Goal: Task Accomplishment & Management: Manage account settings

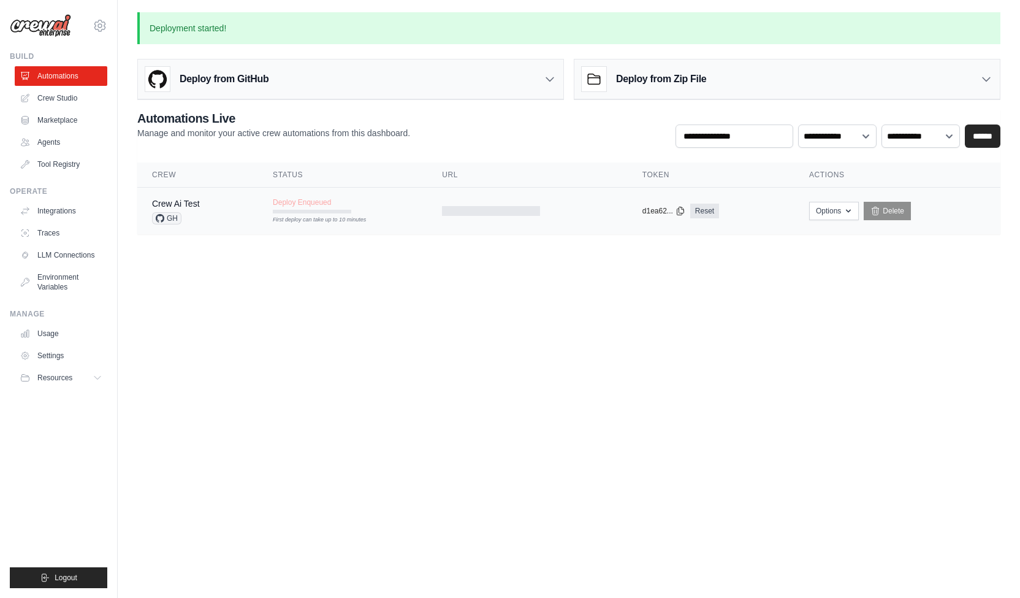
click at [345, 226] on tr "Crew Ai Test GH Deploy Enqueued First deploy can take up to 10 minutes copied d…" at bounding box center [568, 211] width 863 height 47
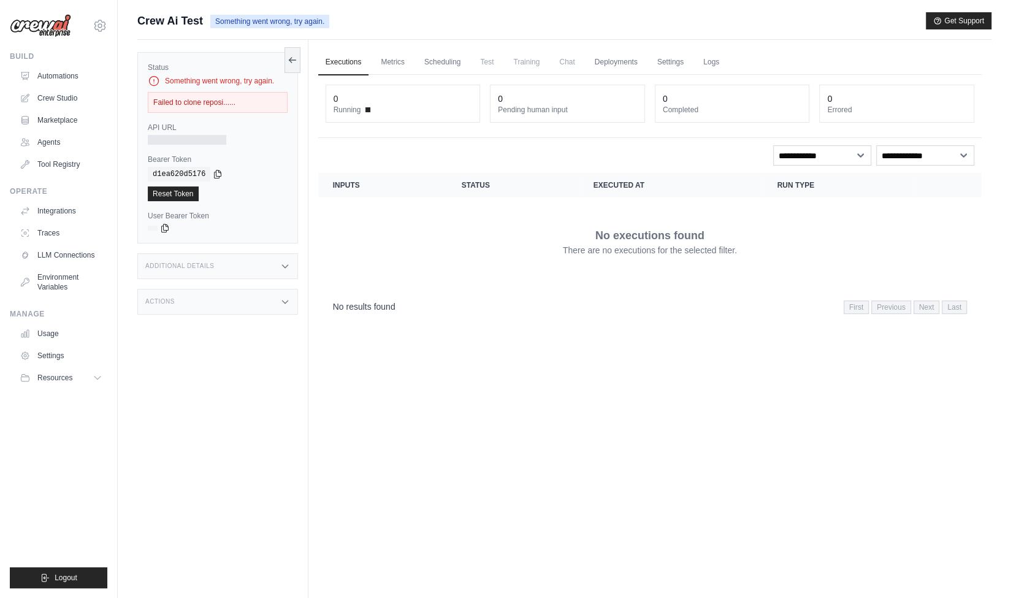
click at [250, 95] on div "Failed to clone reposi......" at bounding box center [218, 102] width 140 height 21
click at [293, 64] on button at bounding box center [292, 60] width 16 height 26
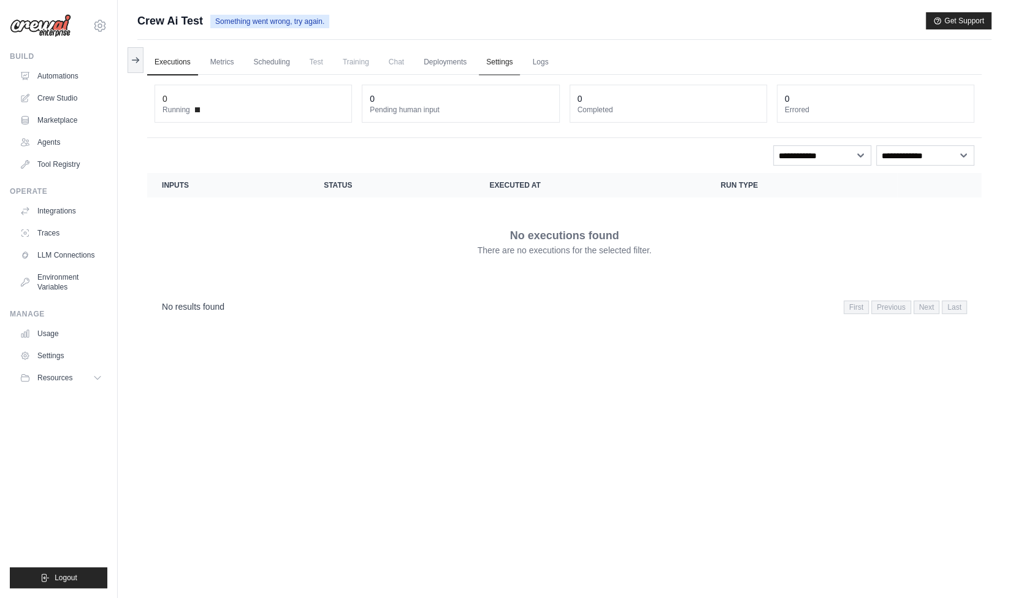
click at [500, 69] on link "Settings" at bounding box center [499, 63] width 41 height 26
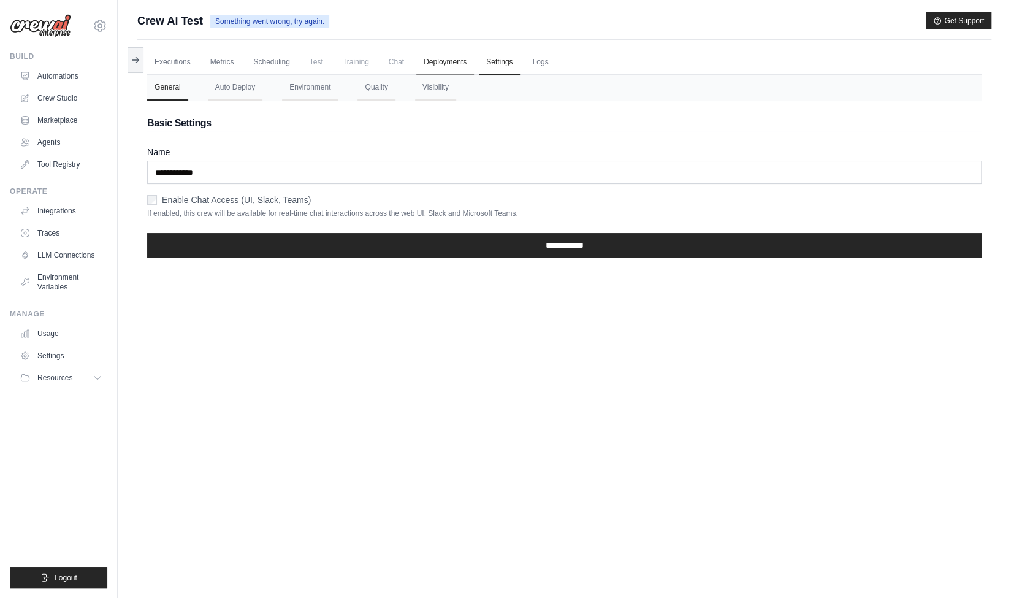
click at [452, 59] on link "Deployments" at bounding box center [445, 63] width 58 height 26
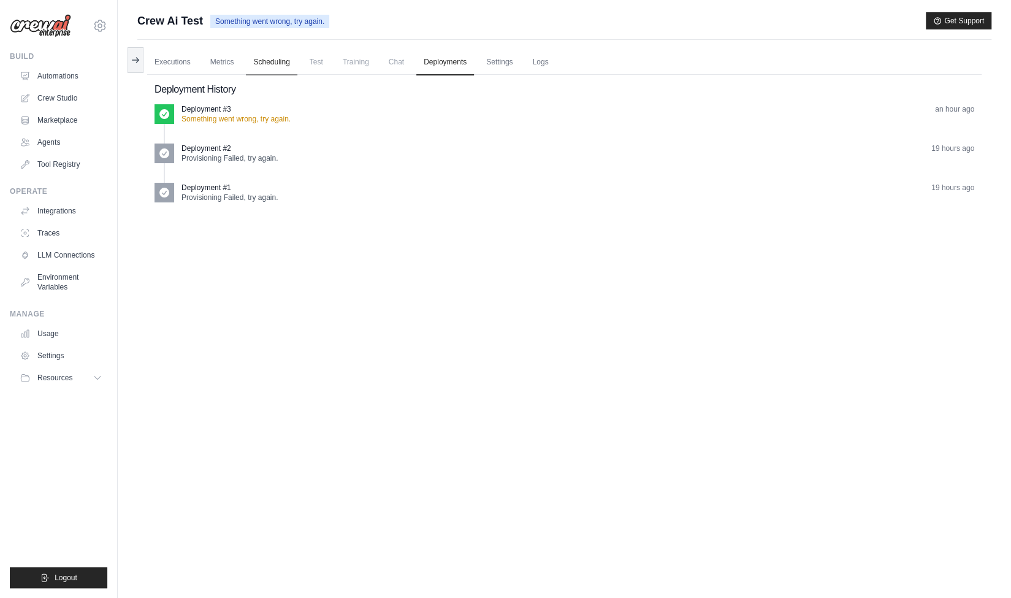
click at [267, 67] on link "Scheduling" at bounding box center [271, 63] width 51 height 26
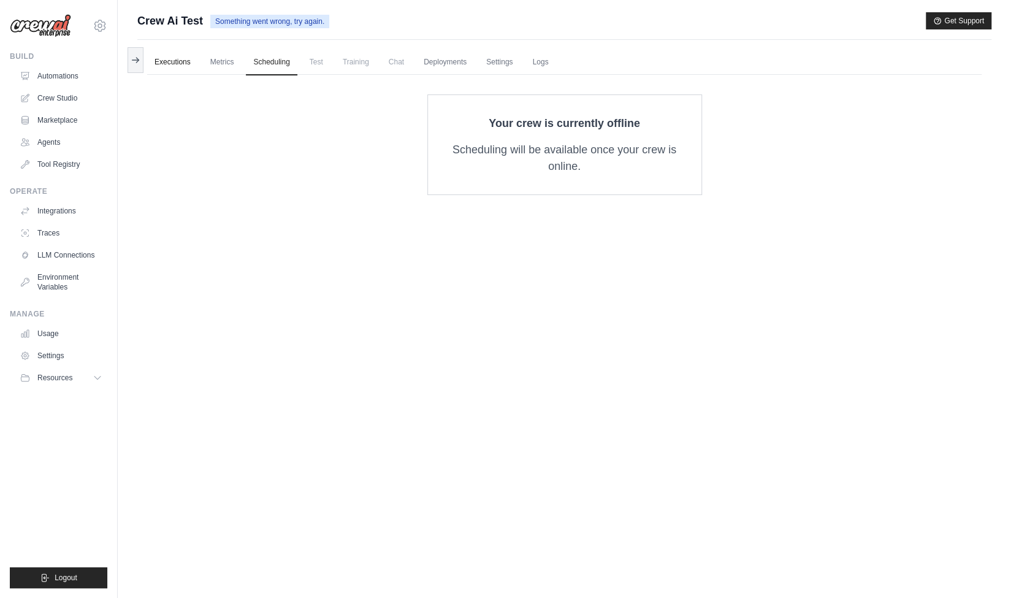
click at [193, 64] on link "Executions" at bounding box center [172, 63] width 51 height 26
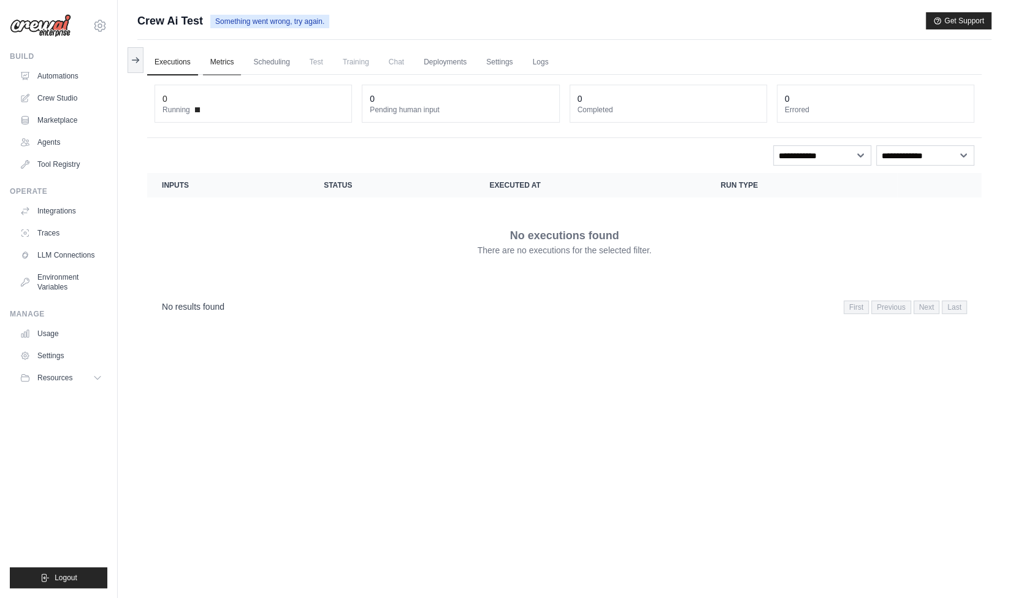
click at [216, 60] on link "Metrics" at bounding box center [222, 63] width 39 height 26
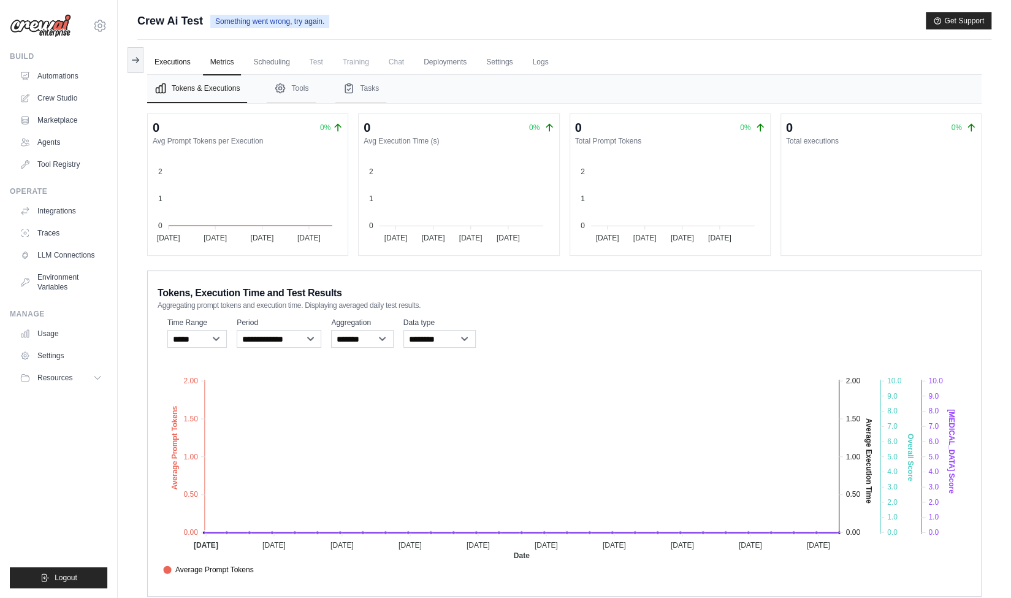
click at [177, 64] on link "Executions" at bounding box center [172, 63] width 51 height 26
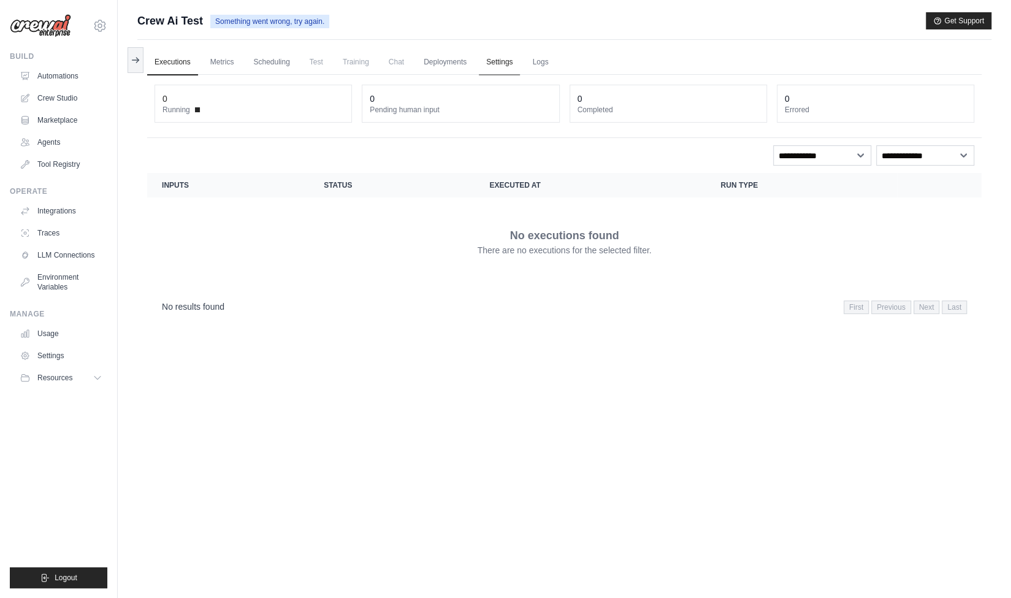
click at [499, 69] on link "Settings" at bounding box center [499, 63] width 41 height 26
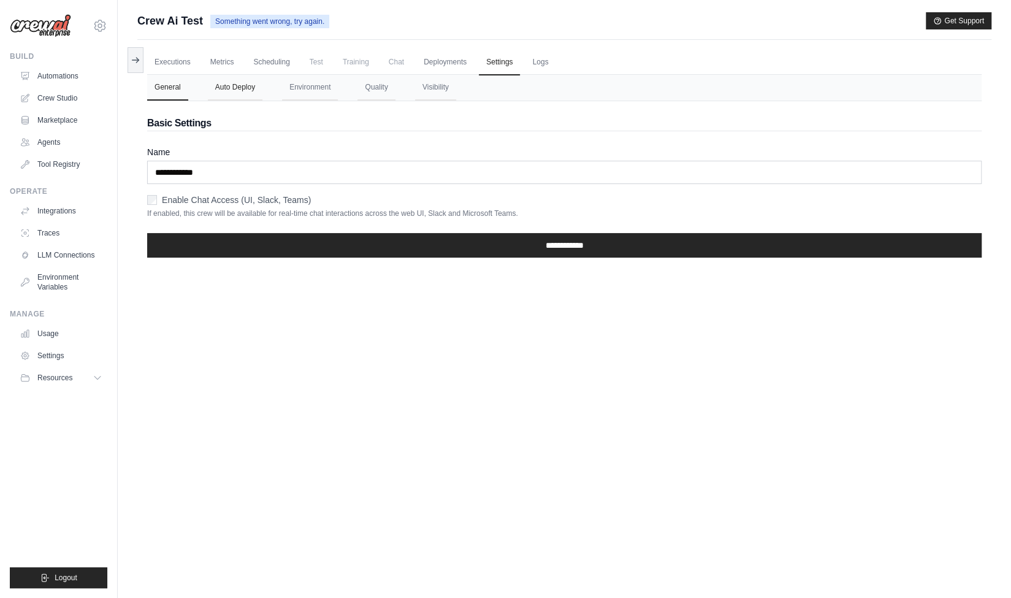
click at [243, 92] on button "Auto Deploy" at bounding box center [235, 88] width 55 height 26
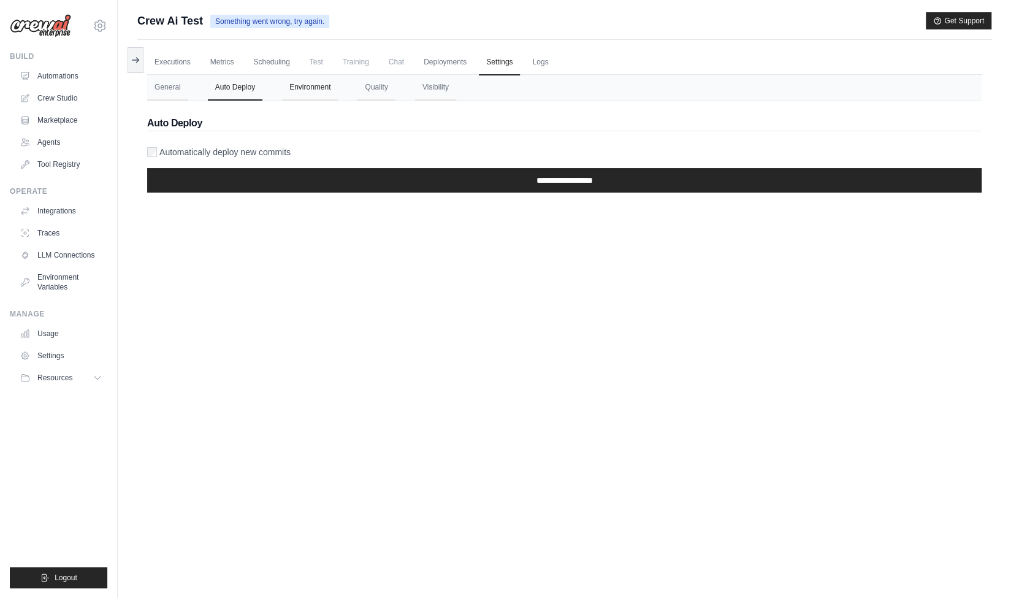
click at [299, 94] on button "Environment" at bounding box center [310, 88] width 56 height 26
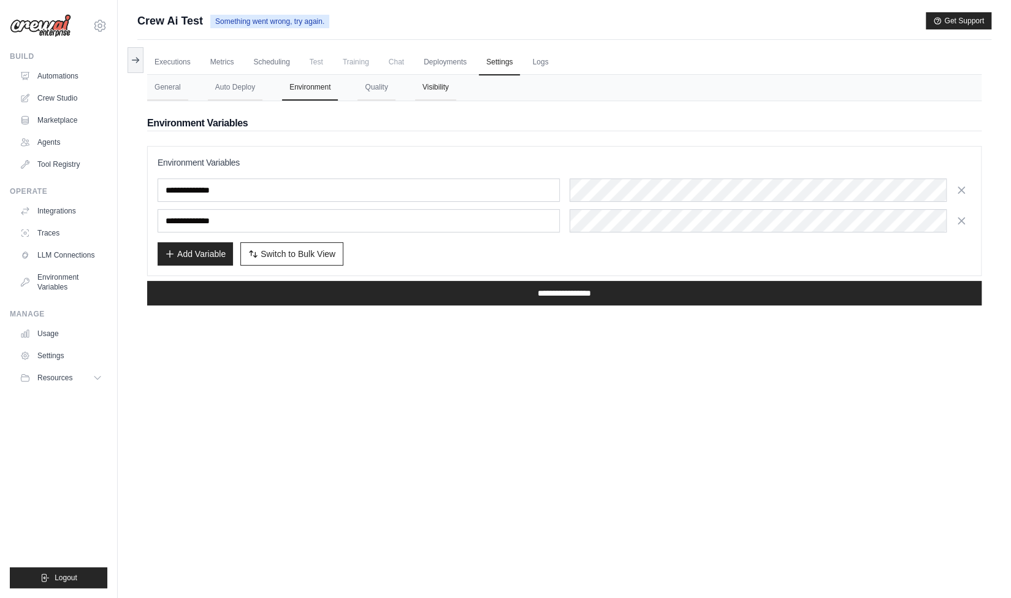
click at [432, 88] on button "Visibility" at bounding box center [435, 88] width 41 height 26
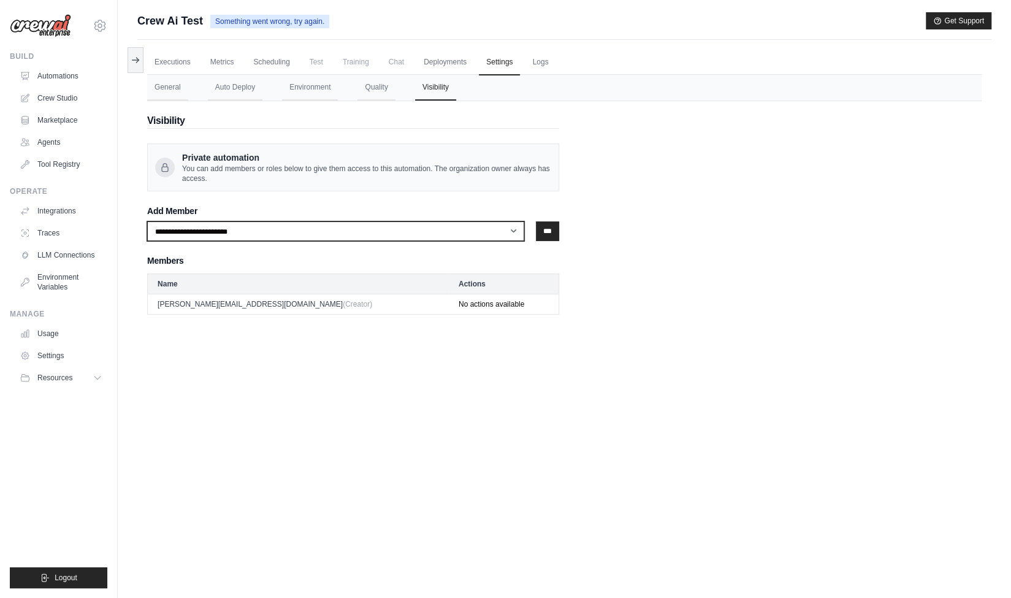
click at [356, 234] on select "**********" at bounding box center [335, 231] width 377 height 20
click at [298, 88] on button "Environment" at bounding box center [310, 88] width 56 height 26
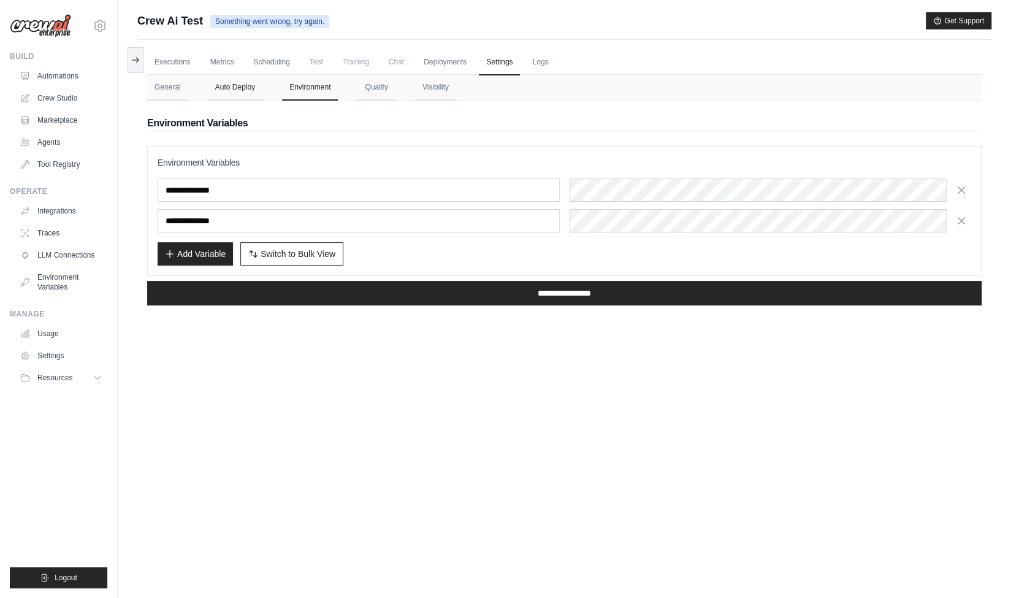
click at [244, 80] on button "Auto Deploy" at bounding box center [235, 88] width 55 height 26
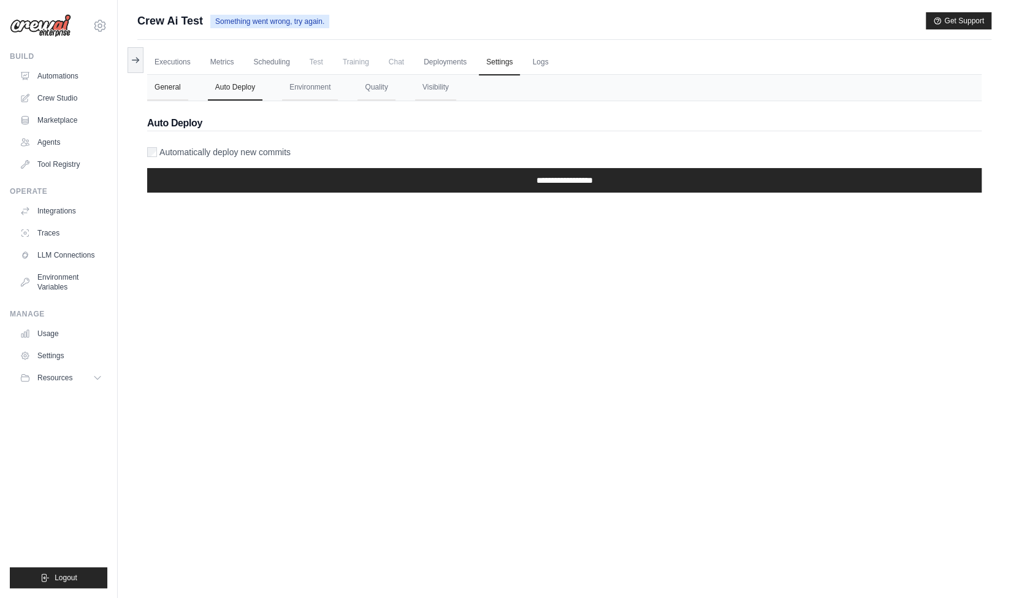
click at [174, 94] on button "General" at bounding box center [167, 88] width 41 height 26
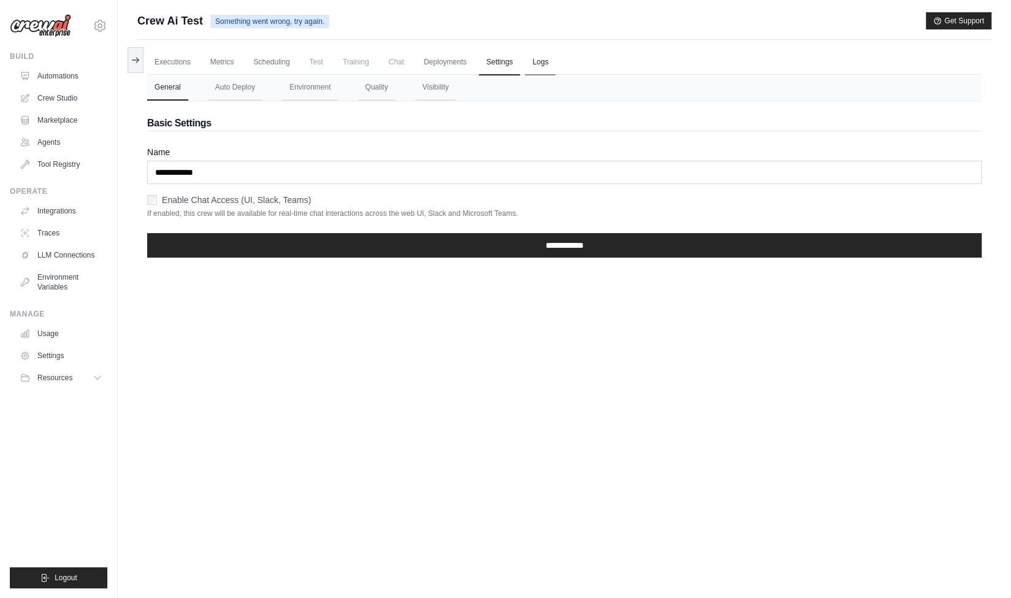
click at [542, 63] on link "Logs" at bounding box center [540, 63] width 31 height 26
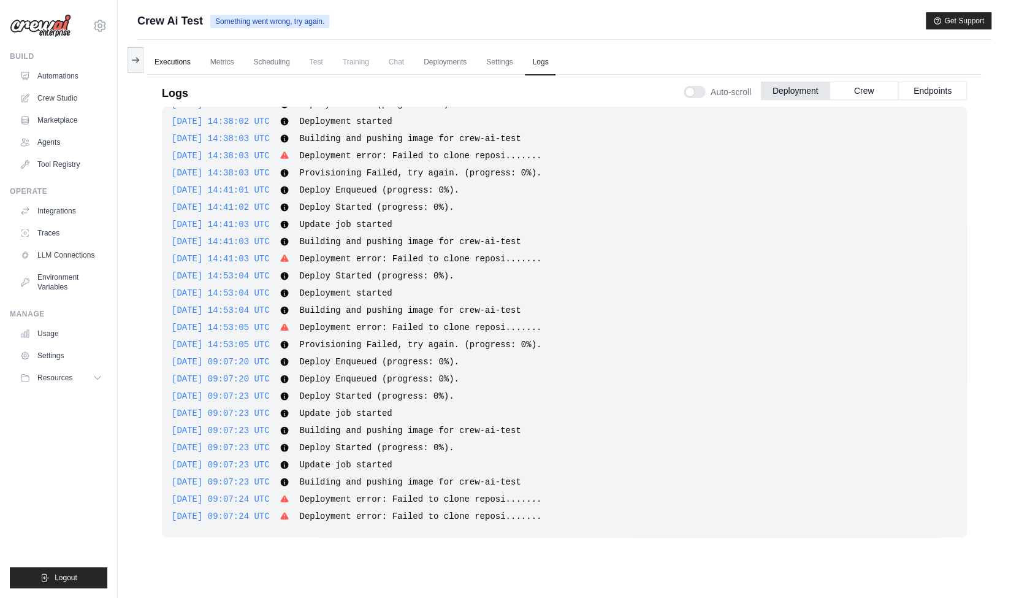
click at [175, 68] on link "Executions" at bounding box center [172, 63] width 51 height 26
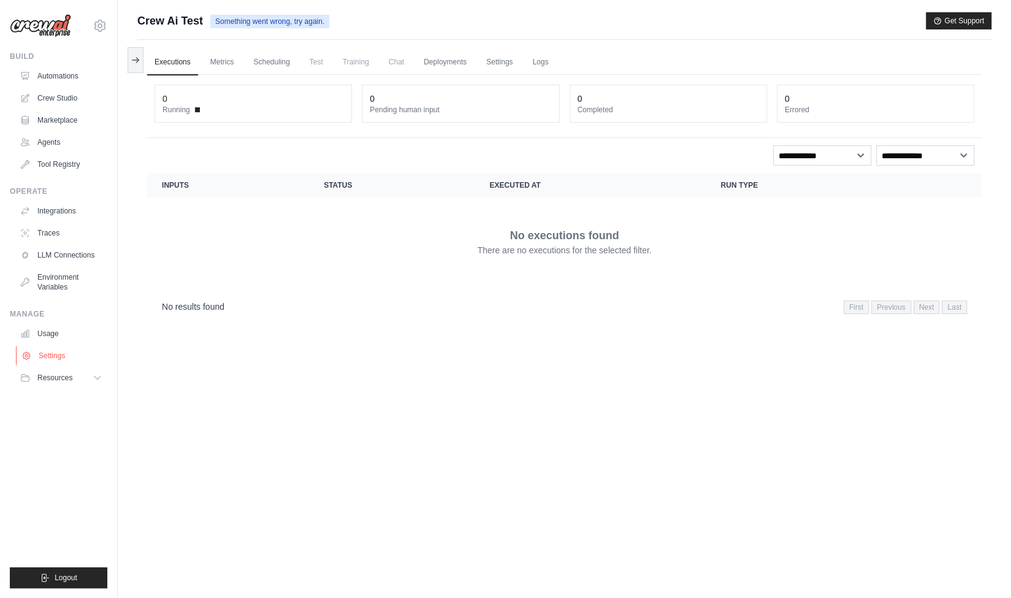
click at [55, 356] on link "Settings" at bounding box center [62, 356] width 93 height 20
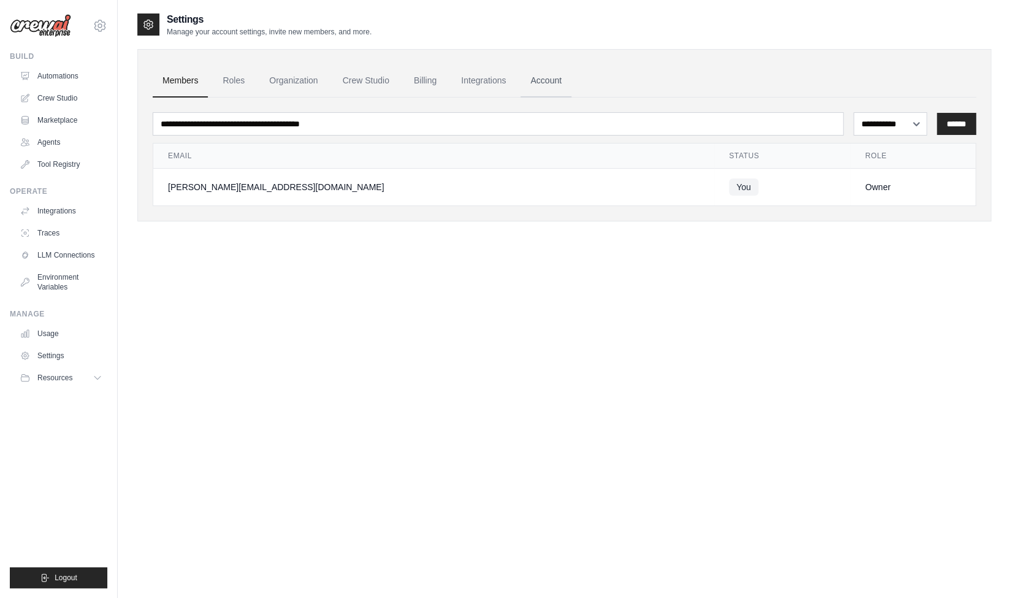
click at [526, 83] on link "Account" at bounding box center [546, 80] width 51 height 33
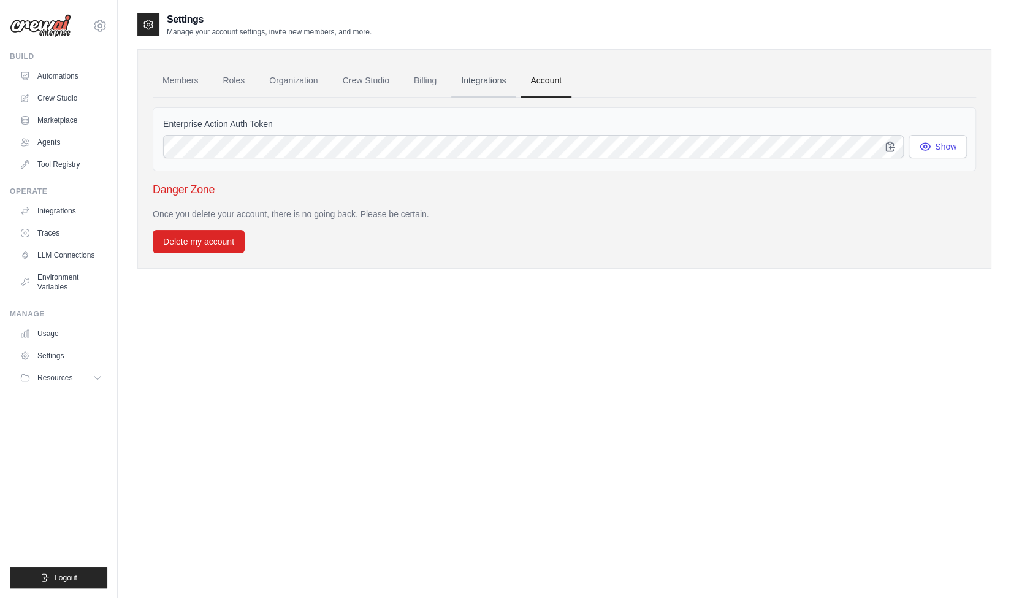
click at [484, 75] on link "Integrations" at bounding box center [483, 80] width 64 height 33
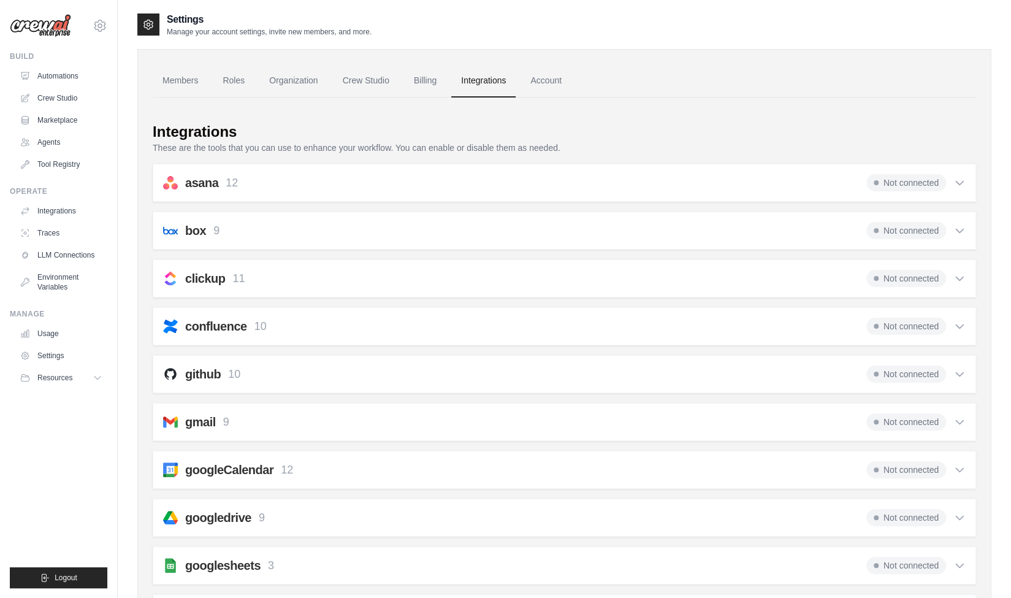
click at [356, 375] on div "github 10 Not connected" at bounding box center [564, 373] width 803 height 17
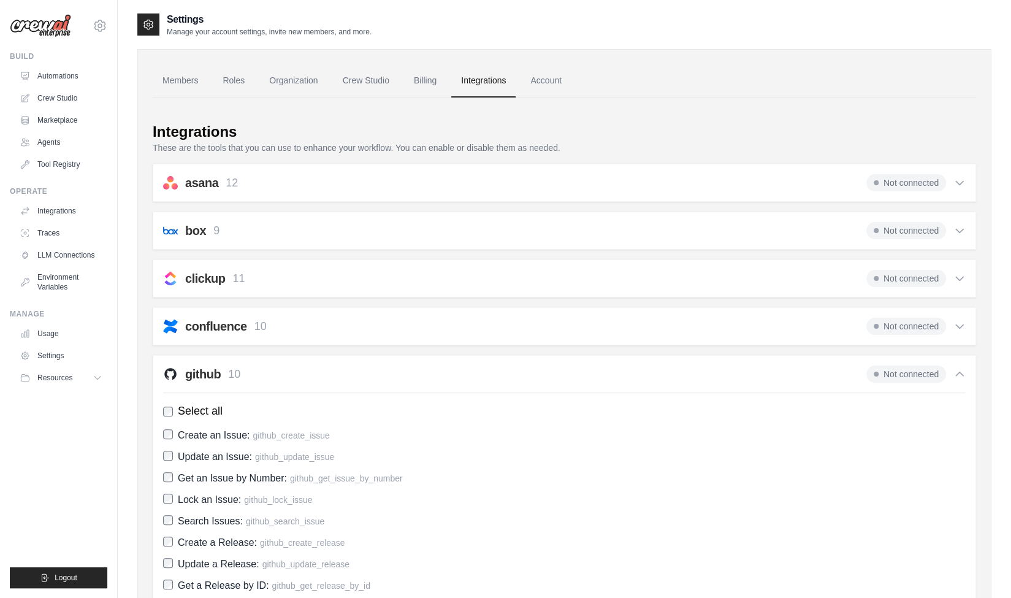
scroll to position [155, 0]
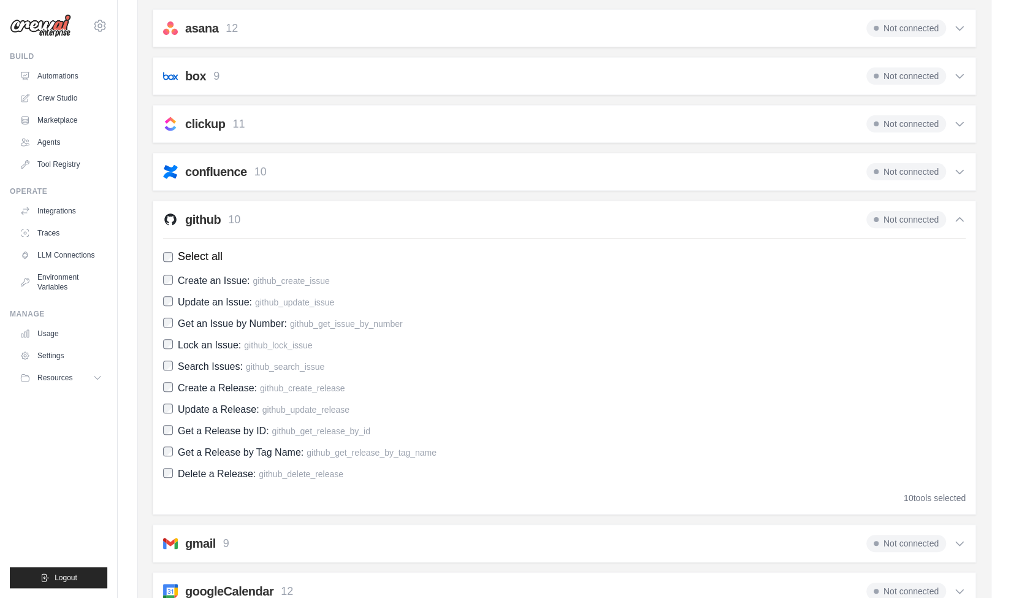
click at [373, 217] on div "github 10 Not connected" at bounding box center [564, 219] width 803 height 17
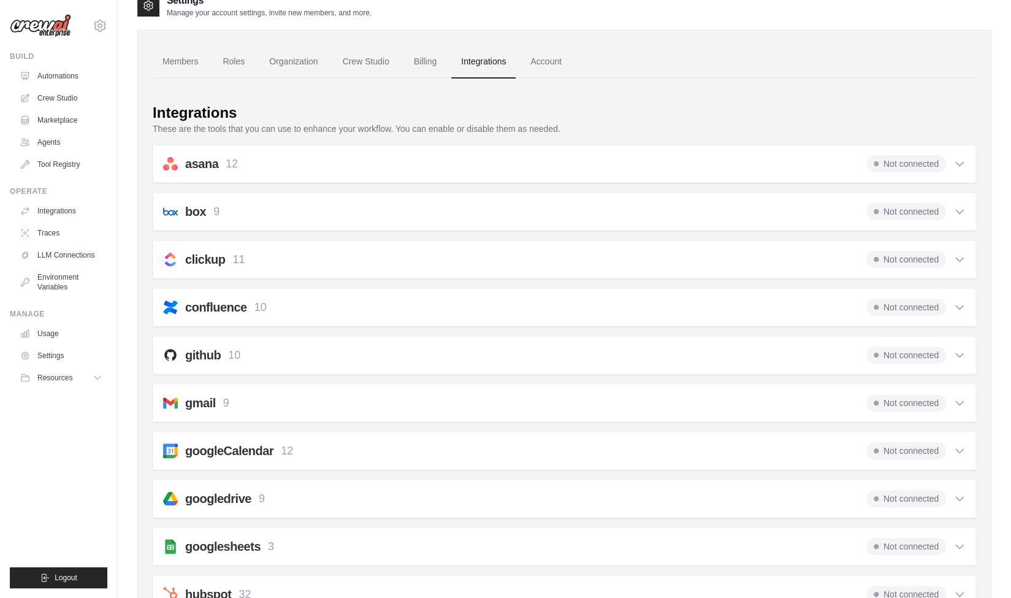
scroll to position [0, 0]
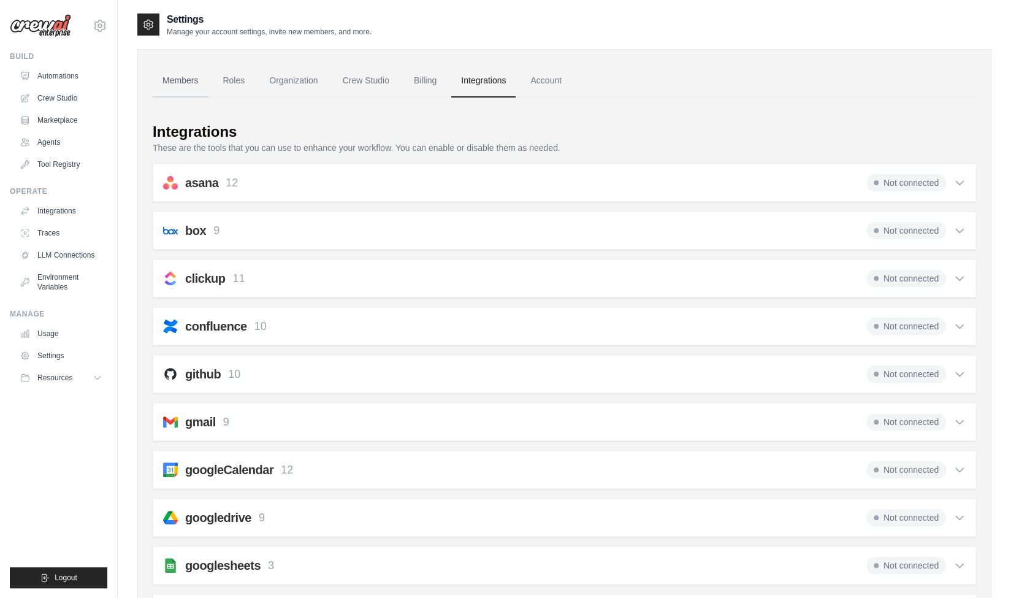
click at [178, 71] on link "Members" at bounding box center [180, 80] width 55 height 33
